Goal: Transaction & Acquisition: Download file/media

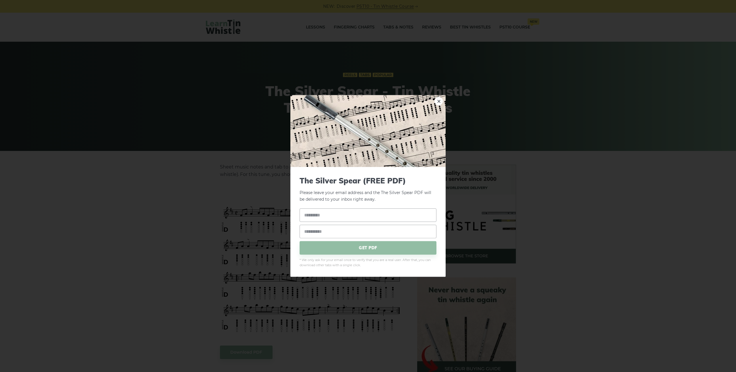
drag, startPoint x: 291, startPoint y: 195, endPoint x: 321, endPoint y: 195, distance: 29.3
drag, startPoint x: 301, startPoint y: 181, endPoint x: 360, endPoint y: 184, distance: 59.0
click at [360, 184] on span "The Silver Spear (FREE PDF)" at bounding box center [368, 180] width 137 height 9
copy span "The Silver Spear"
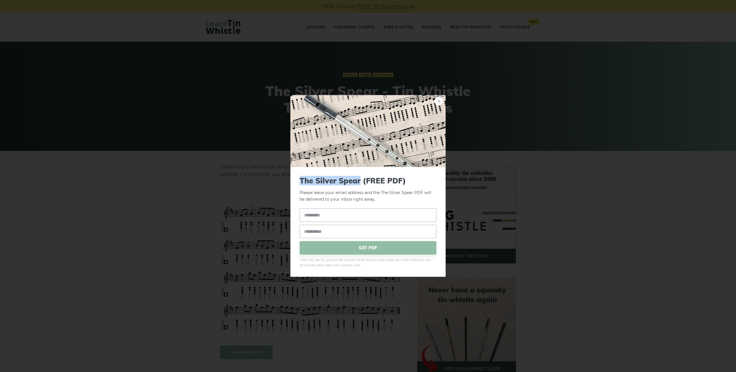
click at [440, 102] on link "×" at bounding box center [439, 101] width 9 height 9
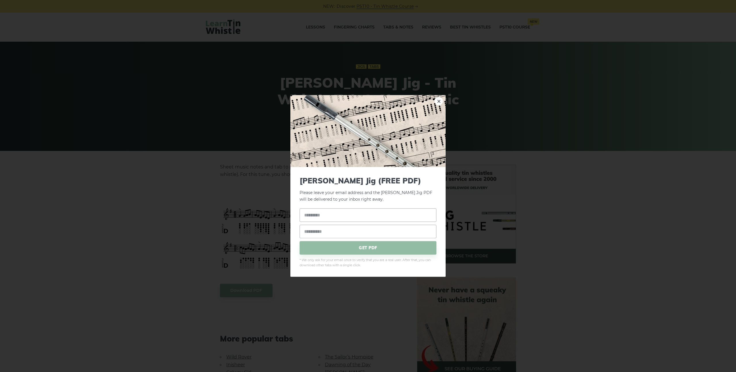
drag, startPoint x: 301, startPoint y: 181, endPoint x: 363, endPoint y: 182, distance: 62.1
click at [363, 182] on span "Jimmy Ward’s Jig (FREE PDF)" at bounding box center [368, 180] width 137 height 9
copy span "Jimmy Ward’s Jig"
click at [440, 100] on link "×" at bounding box center [439, 101] width 9 height 9
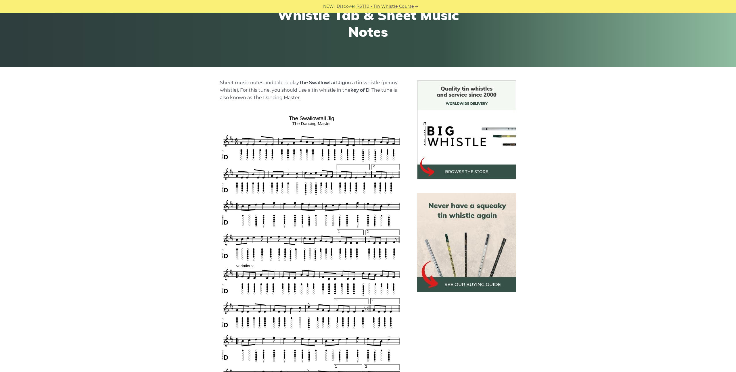
scroll to position [85, 0]
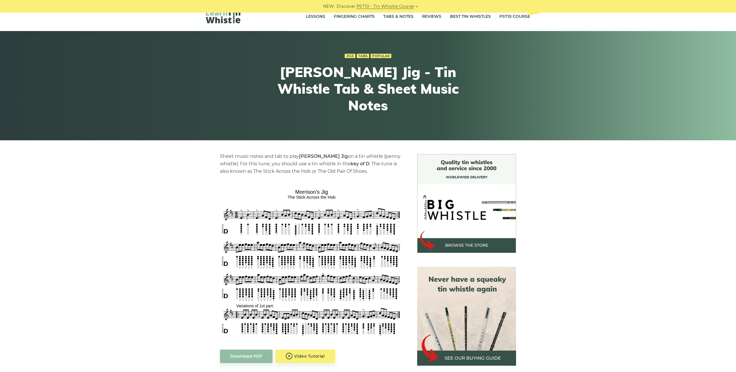
scroll to position [13, 0]
